Goal: Check status: Check status

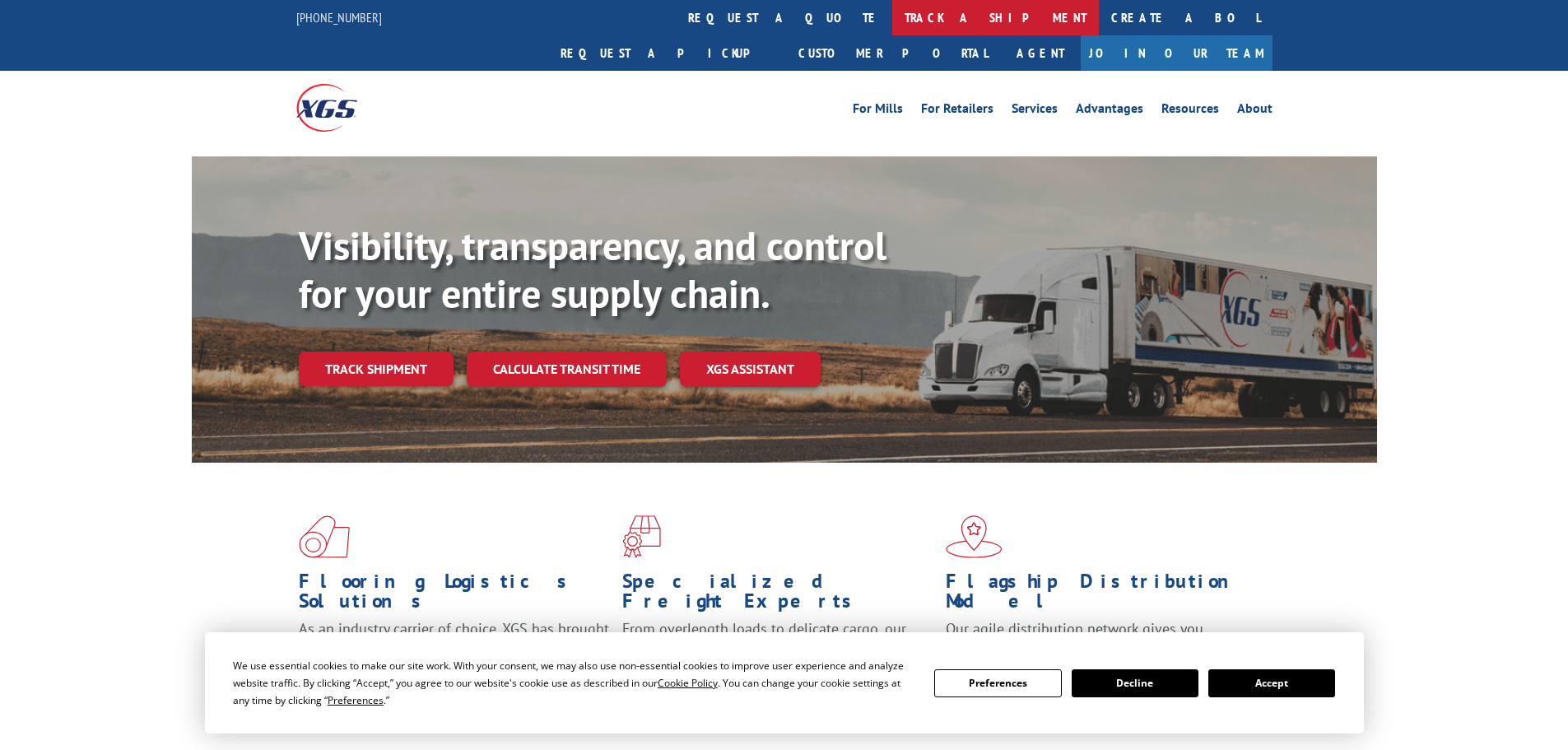
click at [892, 14] on link "track a shipment" at bounding box center [995, 17] width 207 height 35
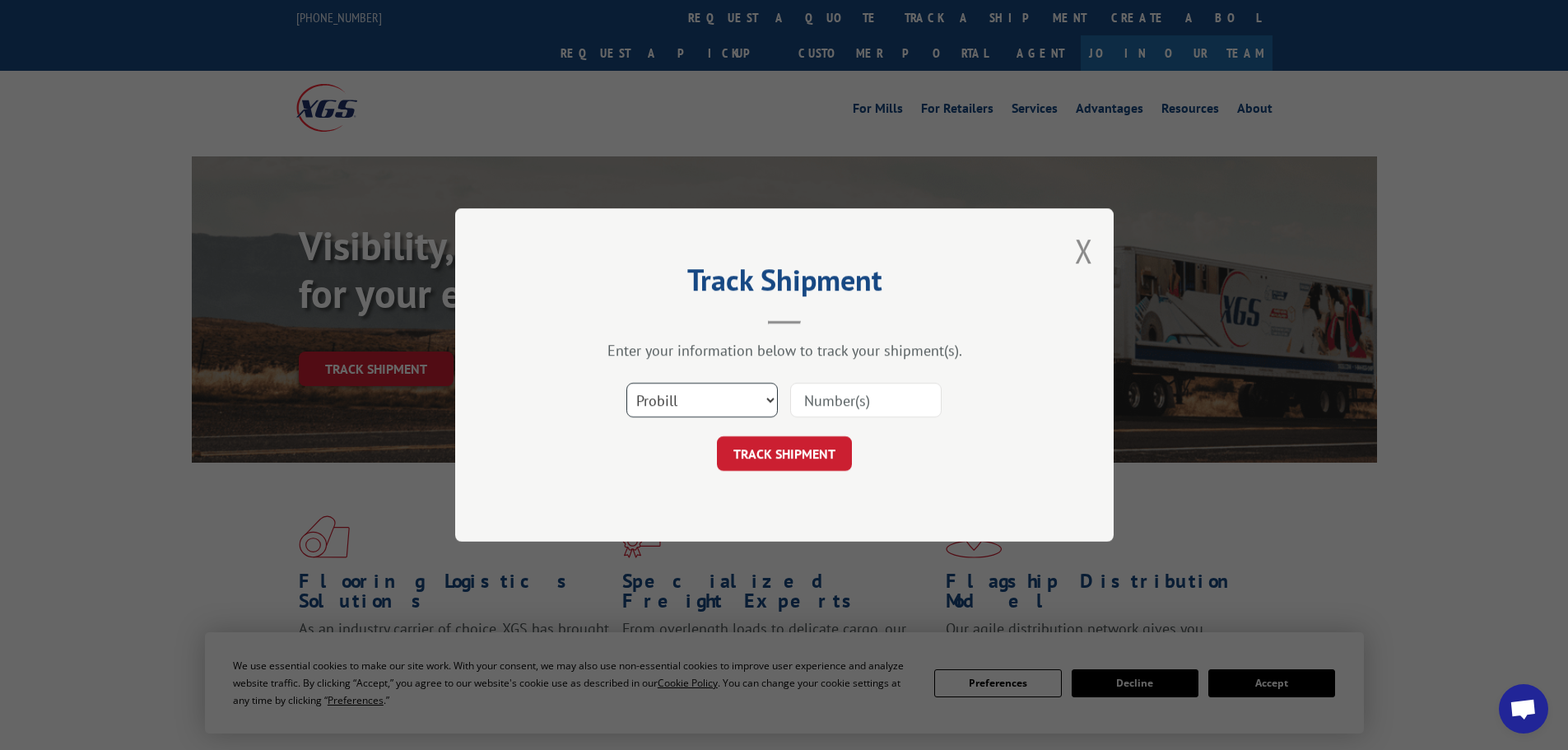
drag, startPoint x: 702, startPoint y: 408, endPoint x: 697, endPoint y: 415, distance: 8.6
click at [702, 408] on select "Select category... Probill BOL PO" at bounding box center [702, 400] width 151 height 35
select select "po"
click at [627, 383] on select "Select category... Probill BOL PO" at bounding box center [702, 400] width 151 height 35
click at [824, 398] on input at bounding box center [866, 400] width 151 height 35
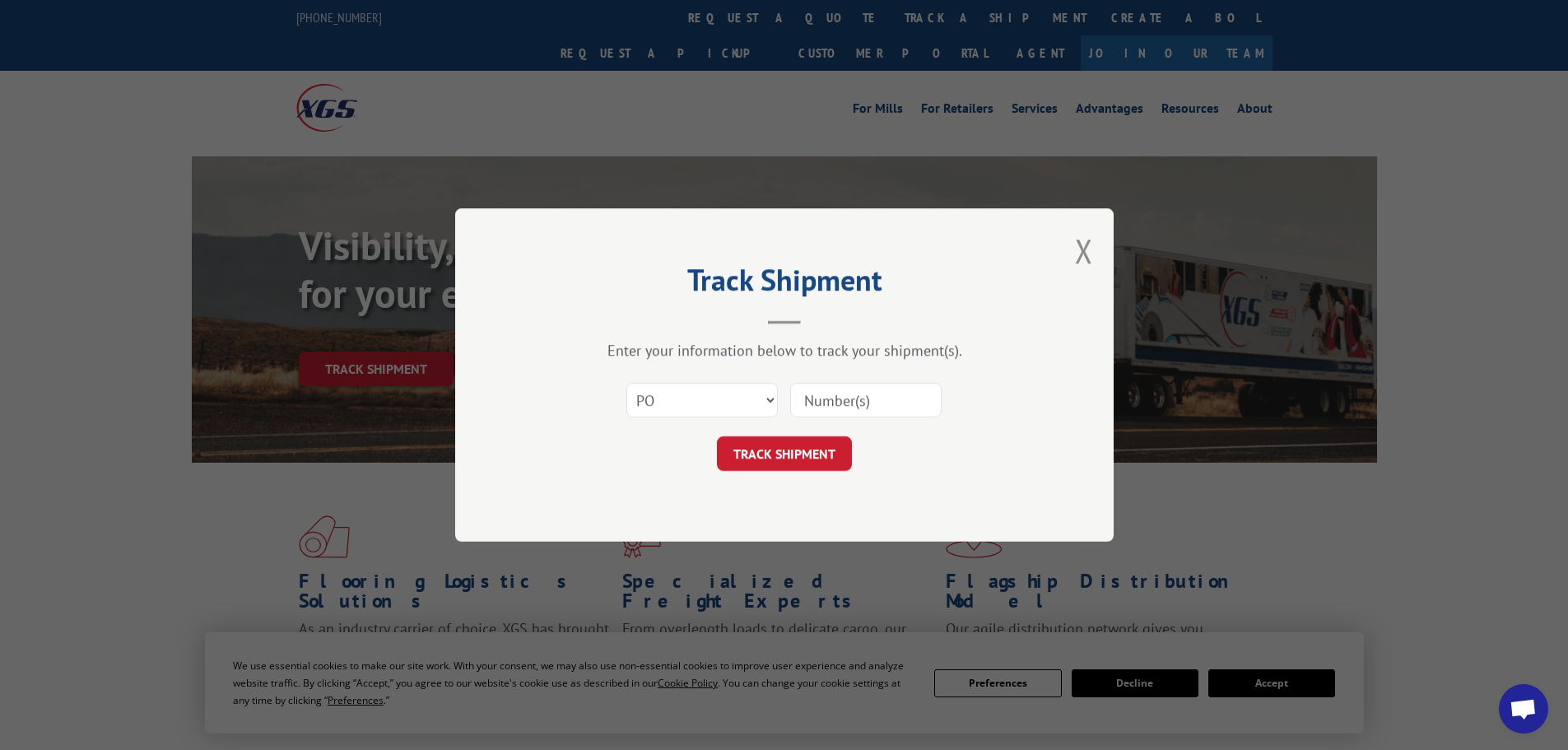
paste input "17537483"
type input "17537483"
click at [797, 451] on button "TRACK SHIPMENT" at bounding box center [784, 454] width 135 height 35
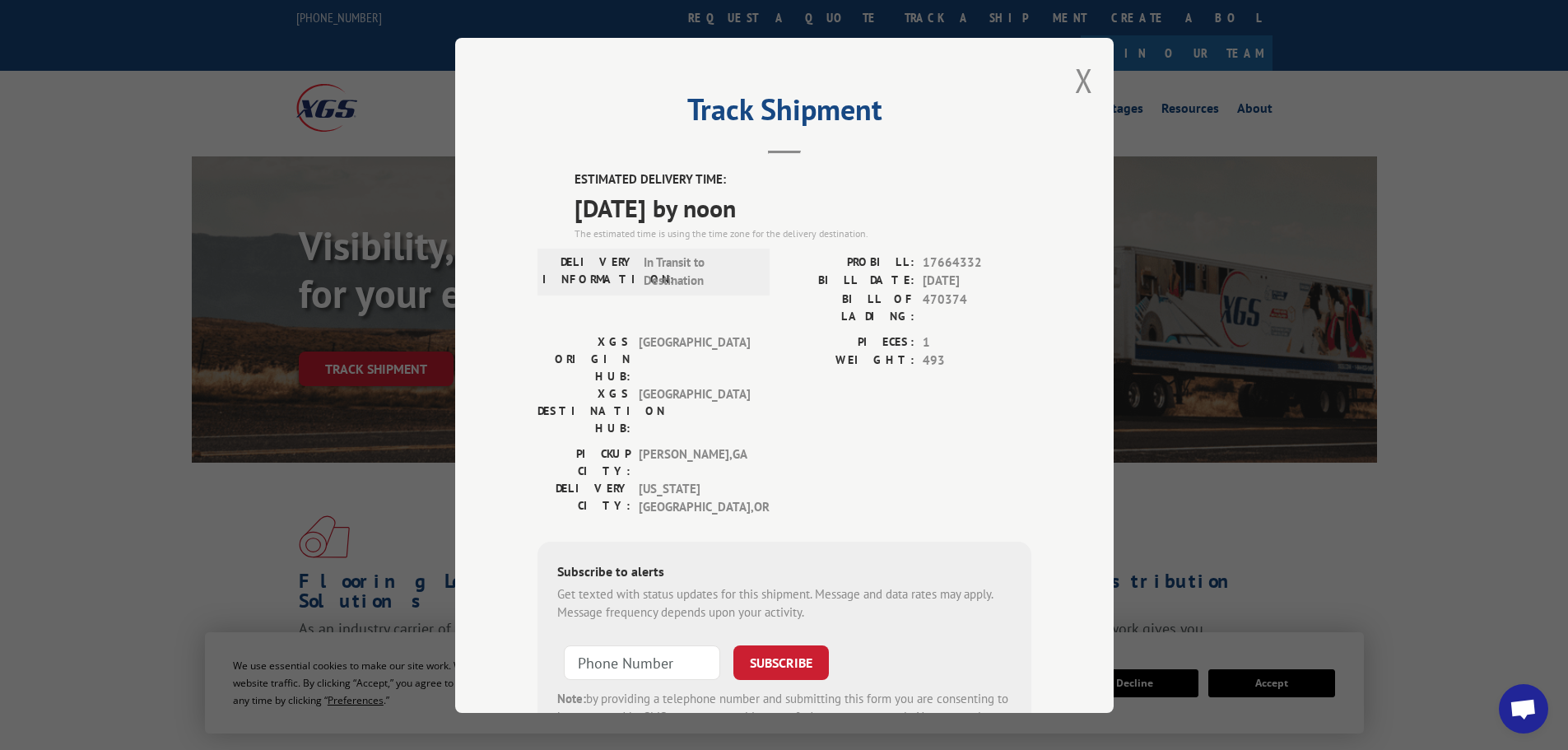
drag, startPoint x: 1077, startPoint y: 74, endPoint x: 1059, endPoint y: 82, distance: 19.7
click at [1077, 74] on button "Close modal" at bounding box center [1084, 80] width 18 height 44
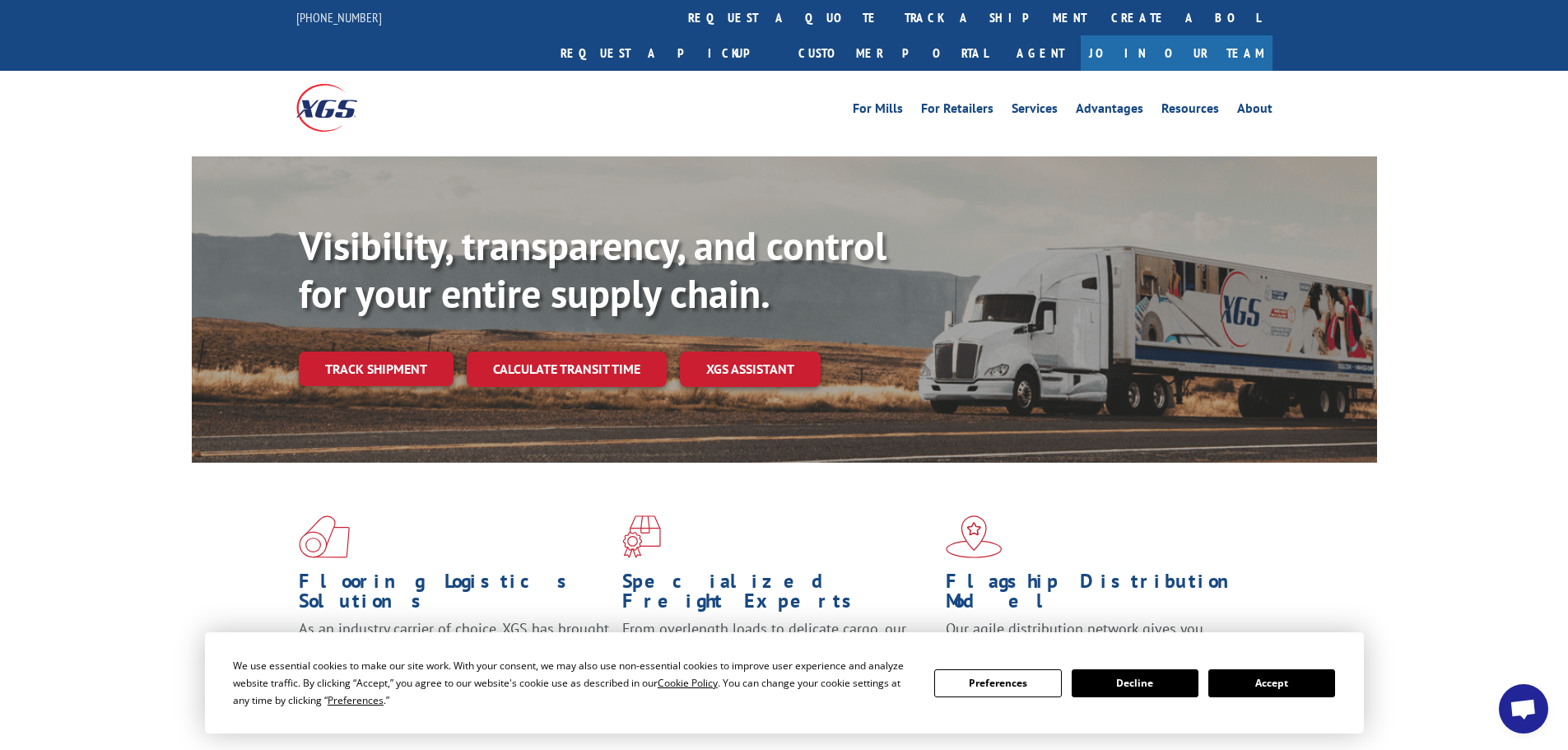
drag, startPoint x: 724, startPoint y: 9, endPoint x: 731, endPoint y: 48, distance: 39.6
click at [892, 9] on link "track a shipment" at bounding box center [995, 17] width 207 height 35
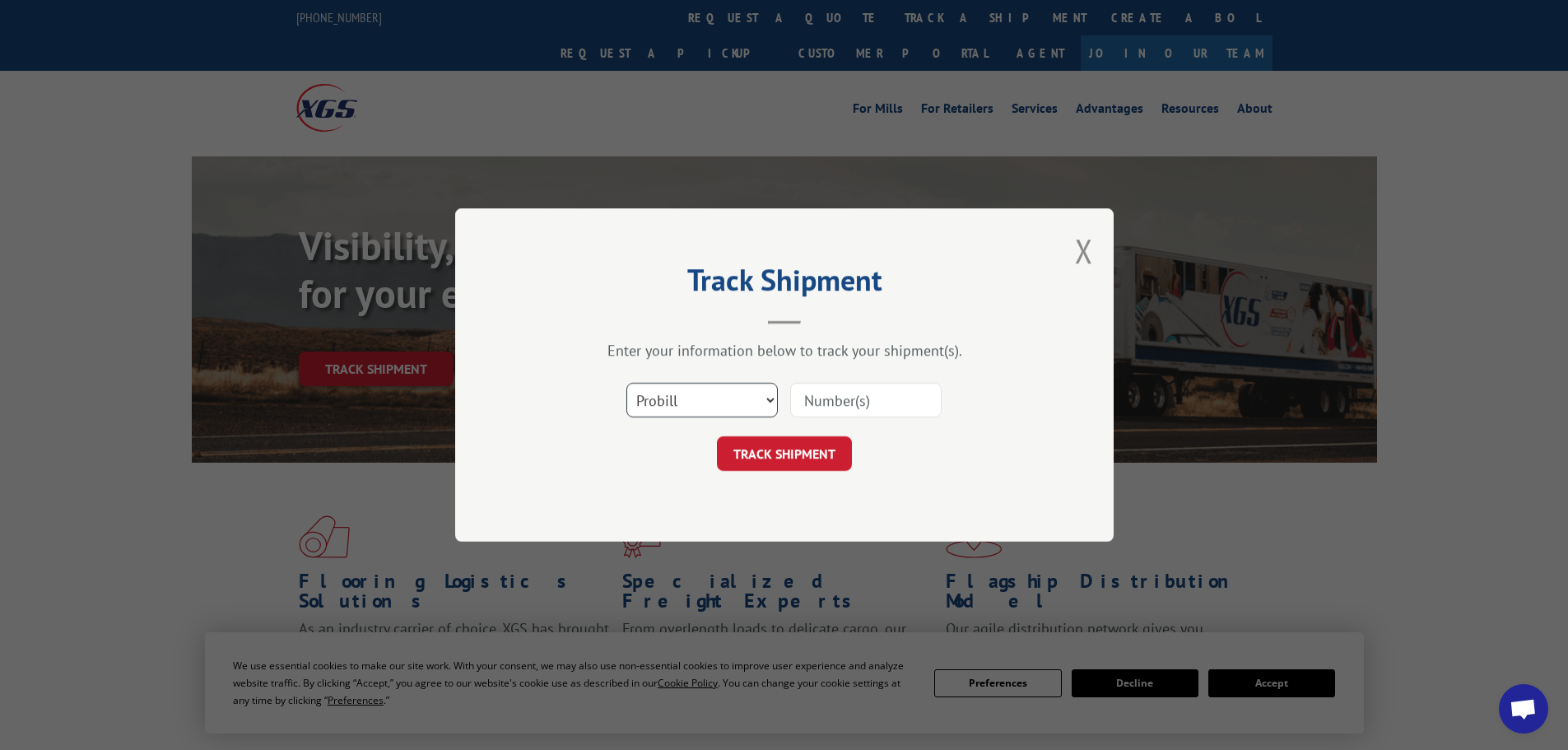
click at [713, 401] on select "Select category... Probill BOL PO" at bounding box center [702, 400] width 151 height 35
select select "bol"
click at [627, 383] on select "Select category... Probill BOL PO" at bounding box center [702, 400] width 151 height 35
click at [815, 397] on input at bounding box center [866, 400] width 151 height 35
paste input "470373"
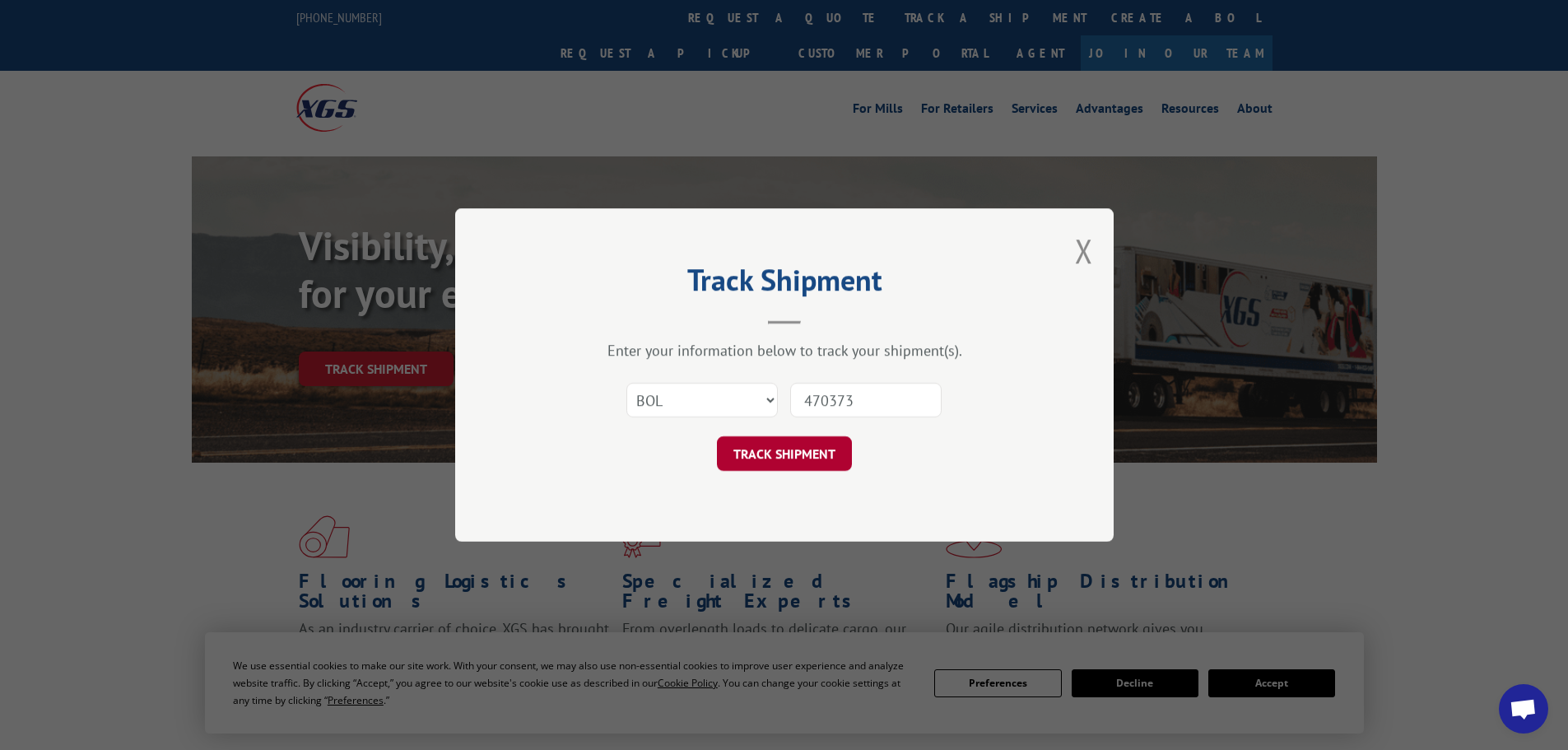
type input "470373"
click at [785, 449] on button "TRACK SHIPMENT" at bounding box center [784, 454] width 135 height 35
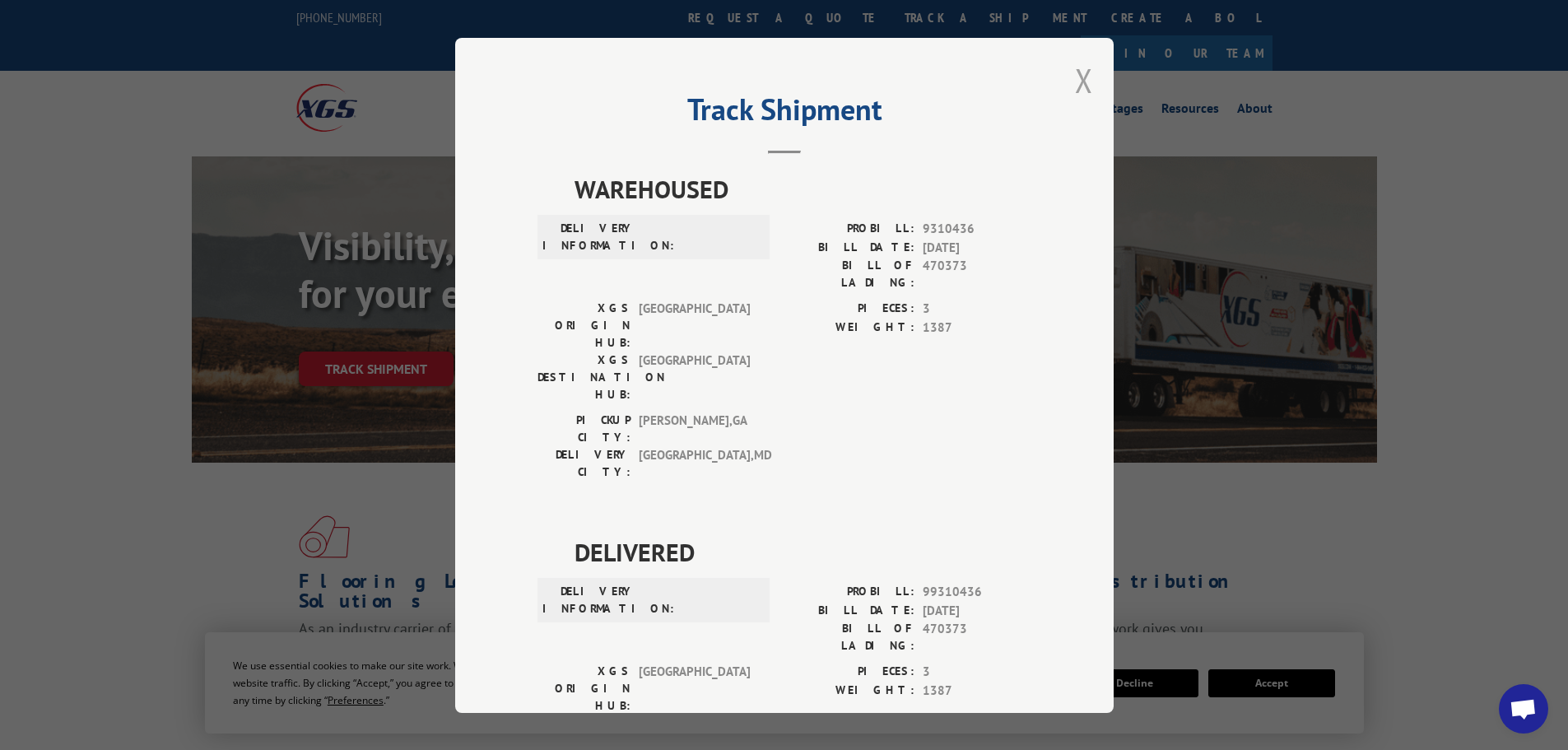
click at [1076, 76] on button "Close modal" at bounding box center [1084, 80] width 18 height 44
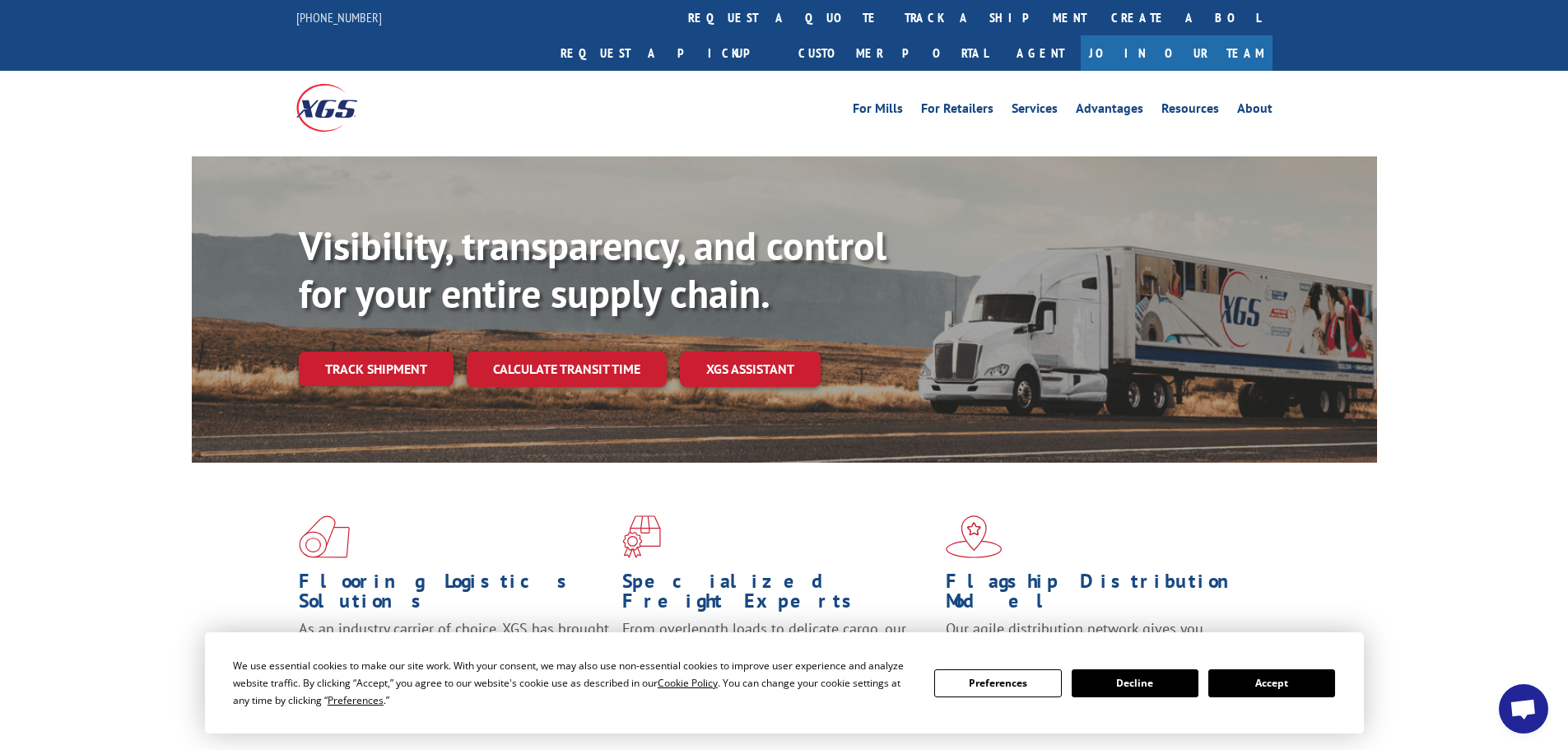
drag, startPoint x: 744, startPoint y: 17, endPoint x: 732, endPoint y: 34, distance: 20.8
click at [892, 17] on link "track a shipment" at bounding box center [995, 17] width 207 height 35
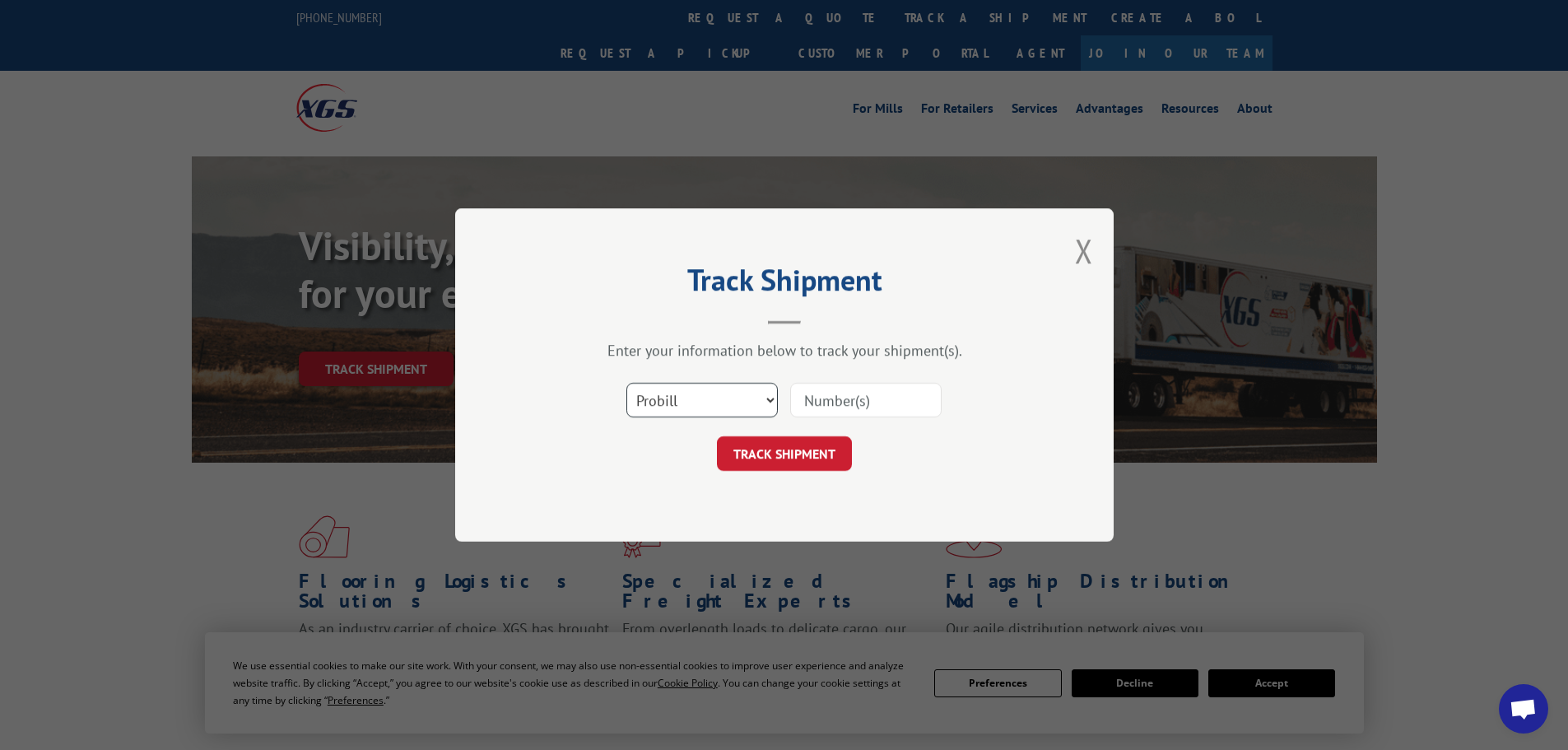
click at [730, 409] on select "Select category... Probill BOL PO" at bounding box center [702, 400] width 151 height 35
select select "po"
click at [627, 383] on select "Select category... Probill BOL PO" at bounding box center [702, 400] width 151 height 35
click at [827, 410] on input at bounding box center [866, 400] width 151 height 35
paste input "17537483"
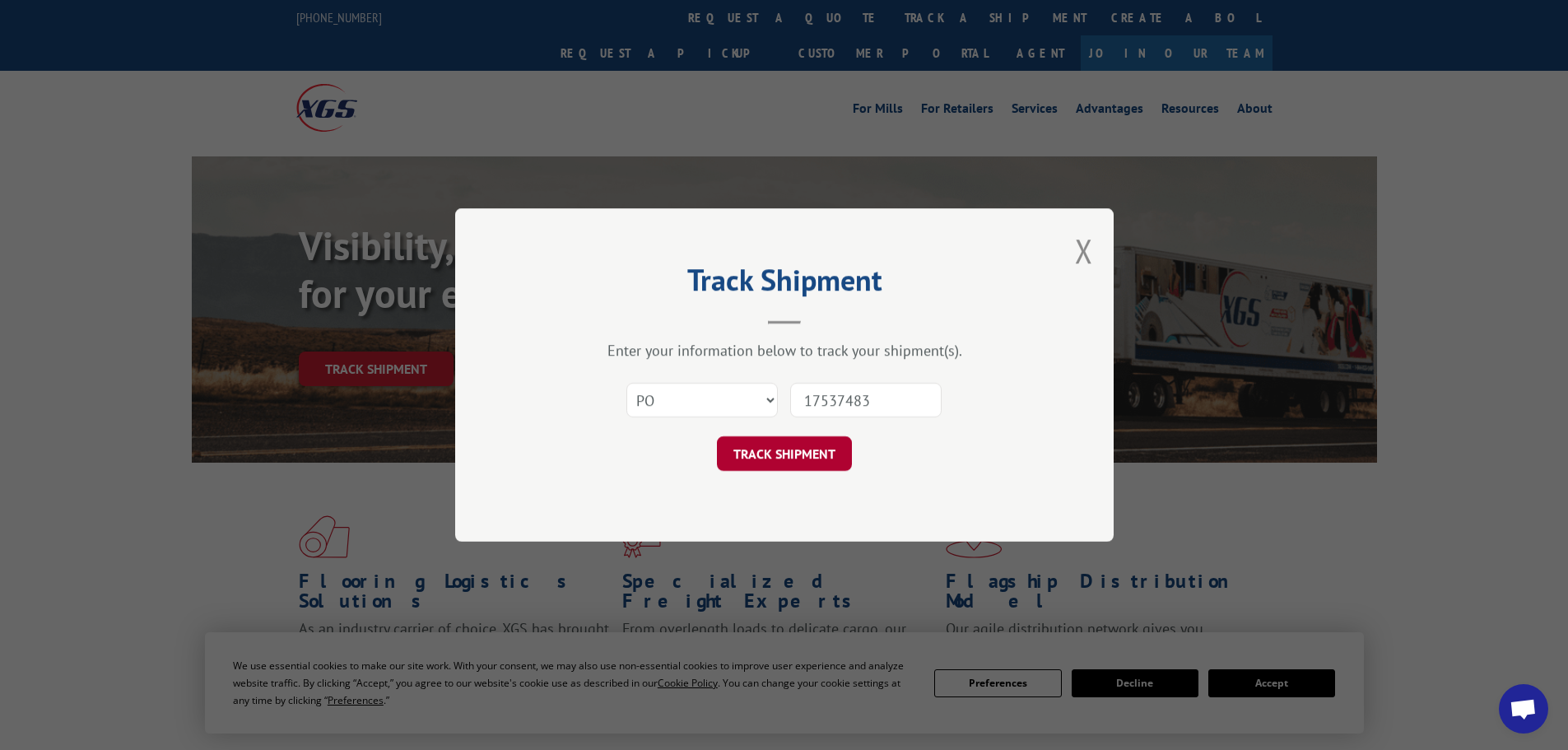
type input "17537483"
click at [811, 450] on button "TRACK SHIPMENT" at bounding box center [784, 454] width 135 height 35
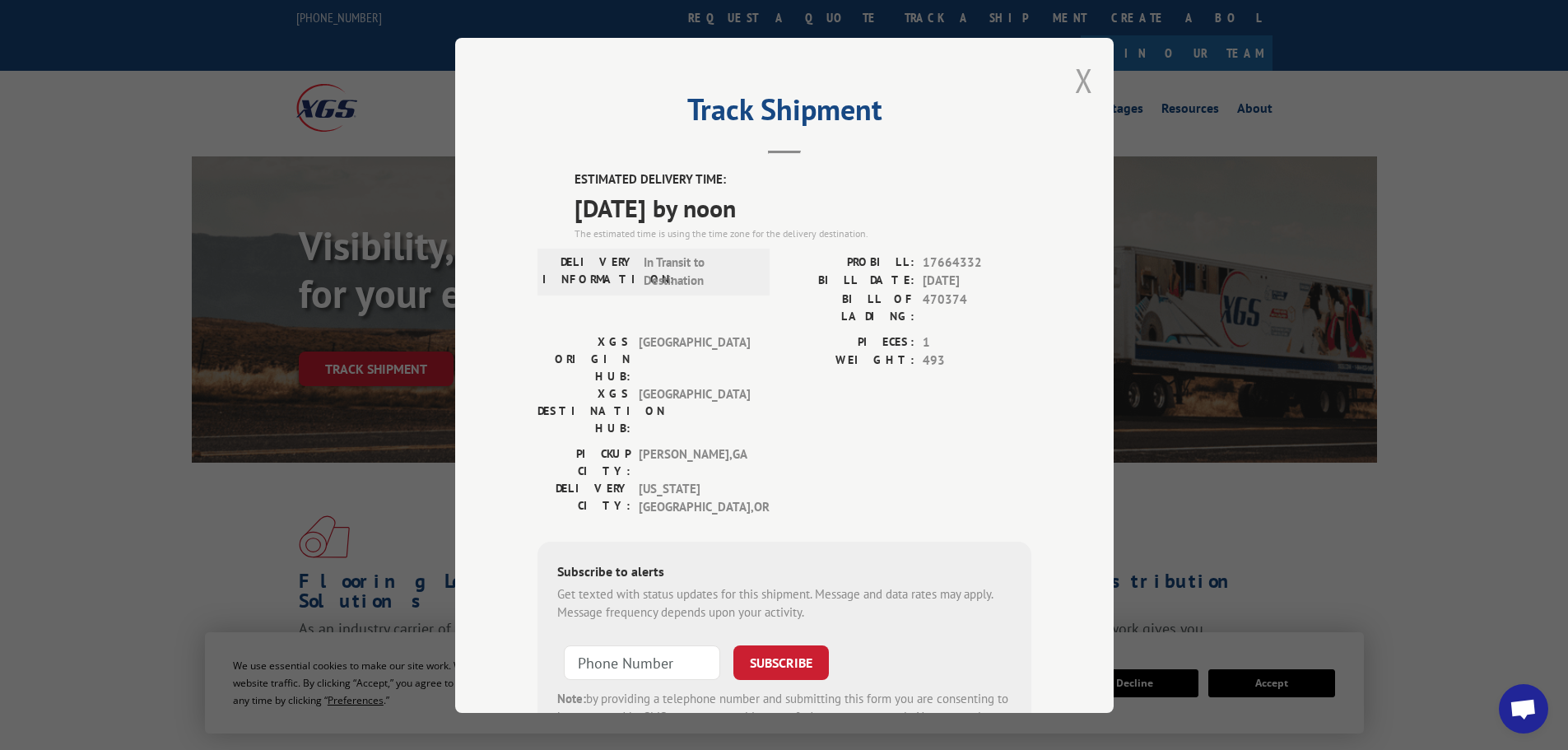
click at [1078, 78] on button "Close modal" at bounding box center [1084, 80] width 18 height 44
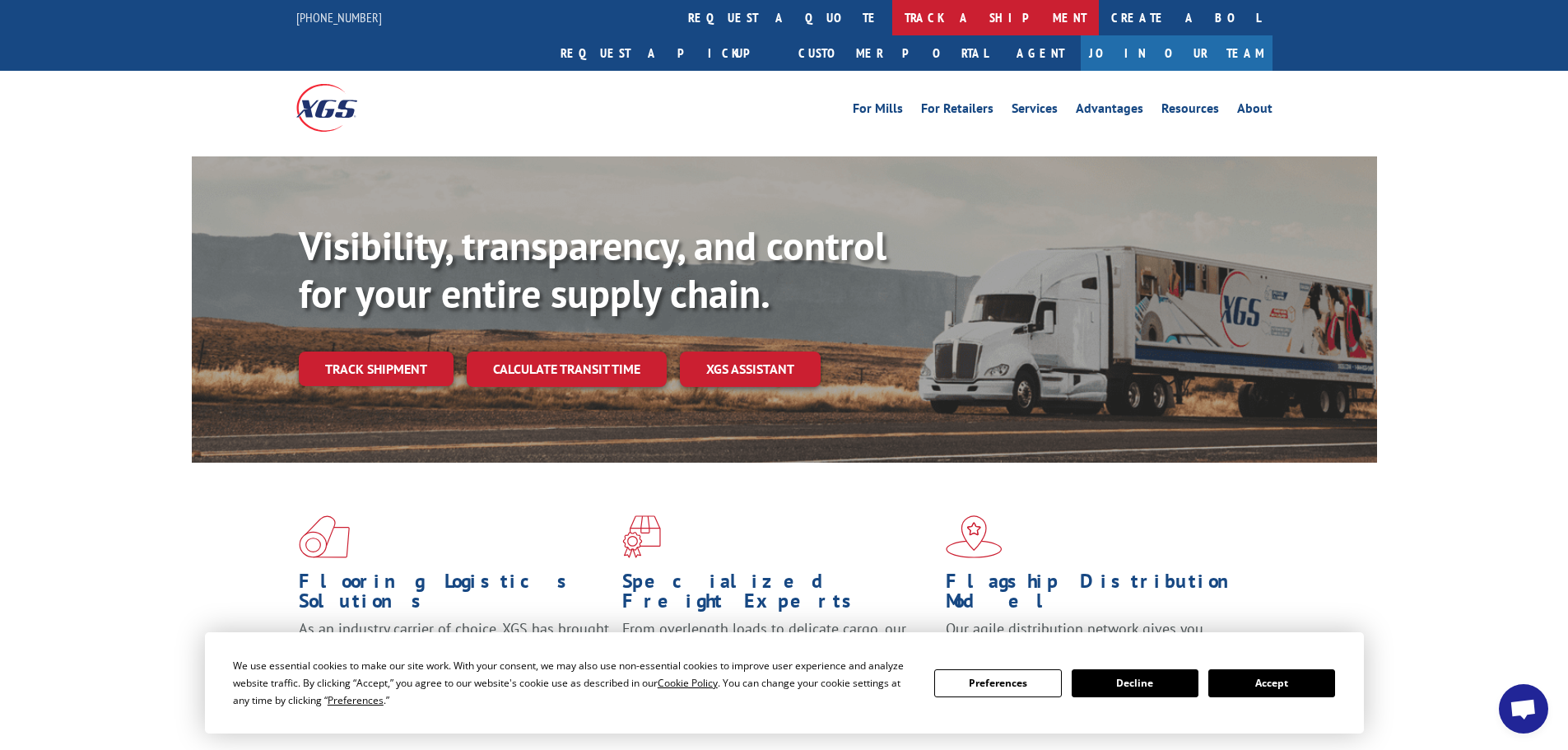
click at [892, 16] on link "track a shipment" at bounding box center [995, 17] width 207 height 35
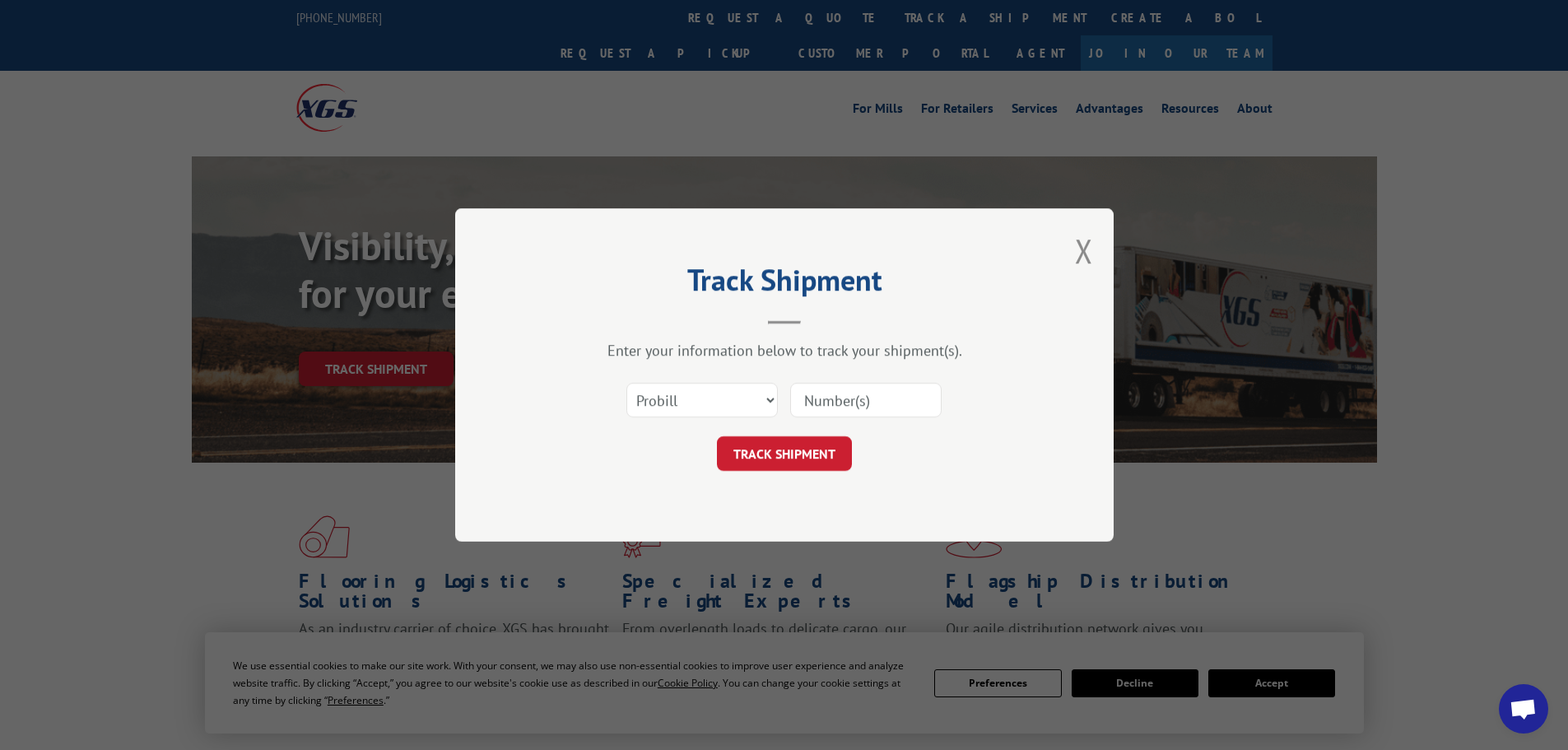
click at [820, 407] on input at bounding box center [866, 400] width 151 height 35
click at [698, 403] on select "Select category... Probill BOL PO" at bounding box center [702, 400] width 151 height 35
select select "po"
click at [627, 383] on select "Select category... Probill BOL PO" at bounding box center [702, 400] width 151 height 35
click at [811, 391] on input at bounding box center [866, 400] width 151 height 35
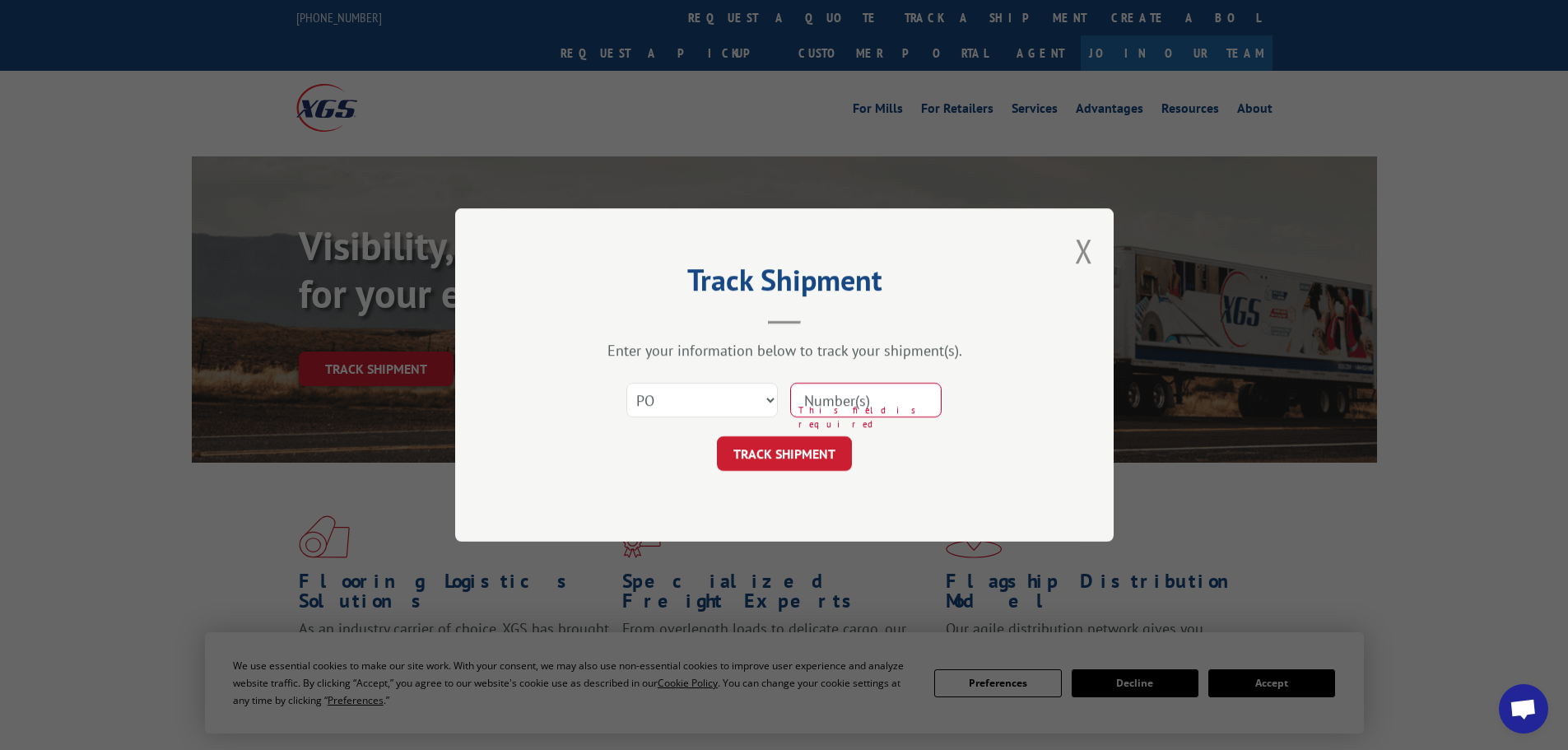
paste input "17537482"
type input "17537482"
click at [808, 453] on button "TRACK SHIPMENT" at bounding box center [784, 454] width 135 height 35
